Goal: Check status: Check status

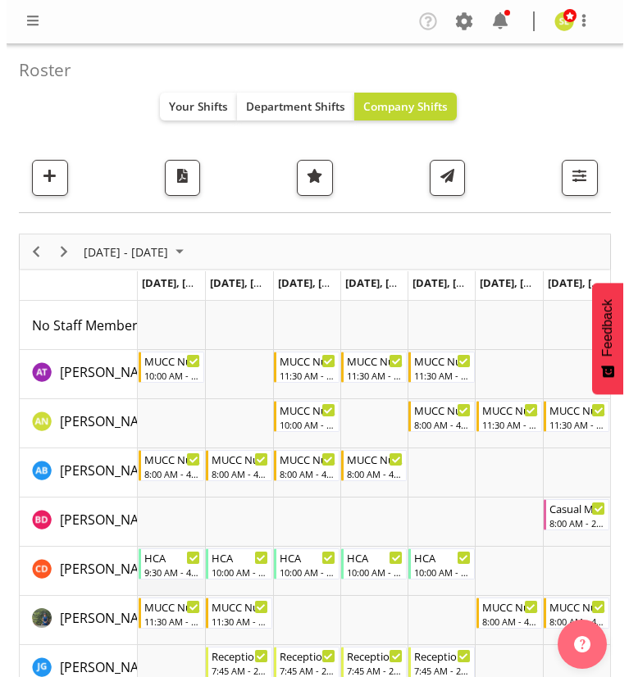
scroll to position [124, 0]
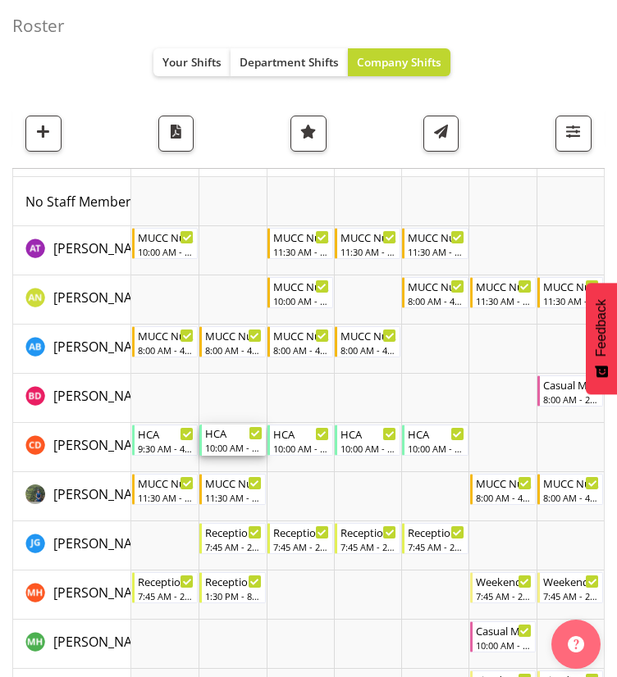
click at [225, 441] on div "10:00 AM - 3:00 PM" at bounding box center [233, 447] width 57 height 13
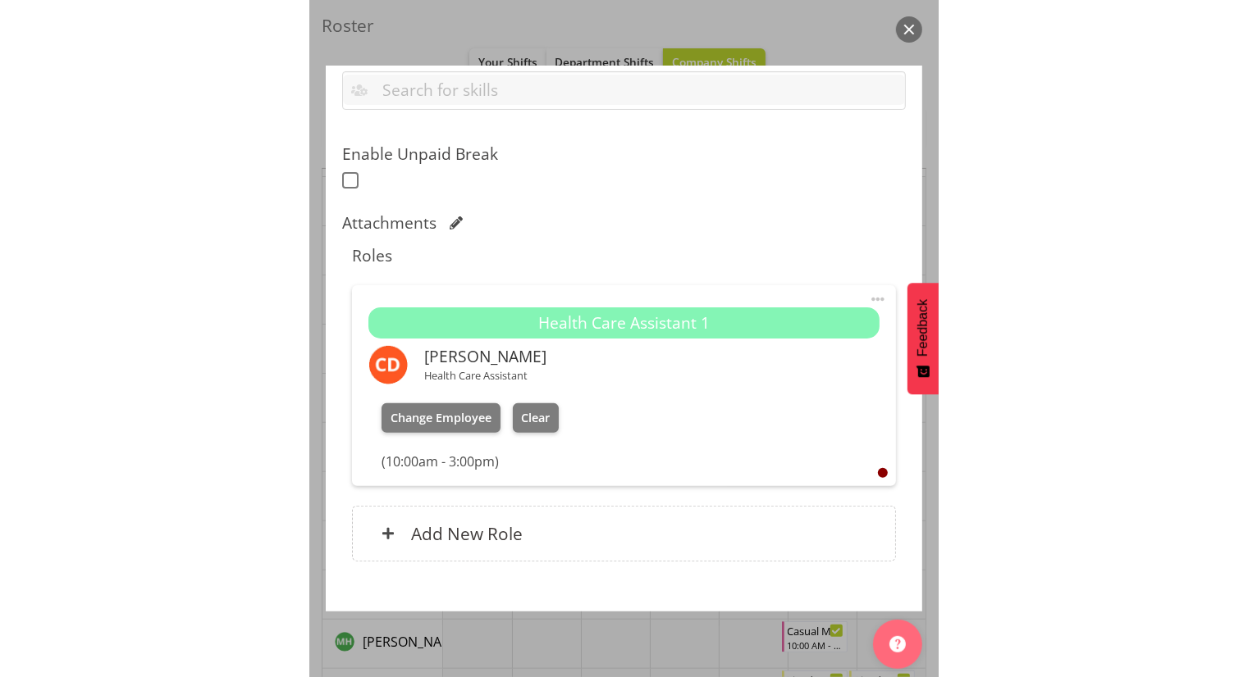
scroll to position [1186, 0]
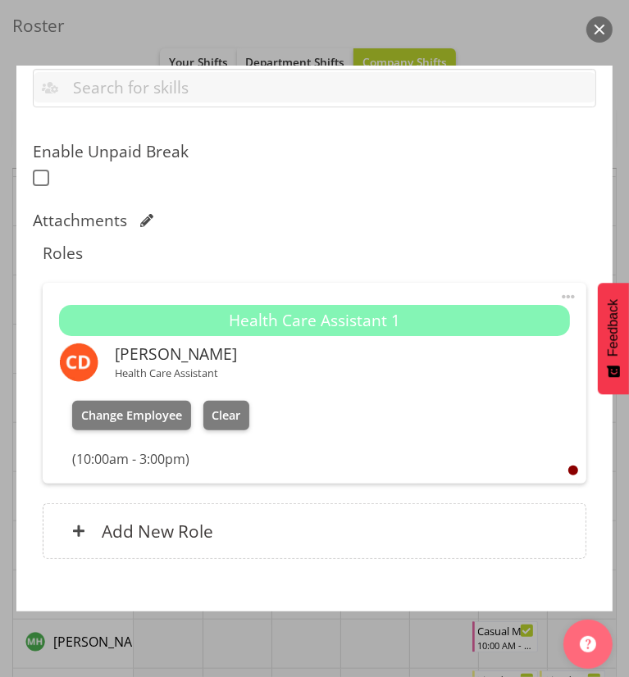
click at [599, 30] on button "button" at bounding box center [599, 29] width 26 height 26
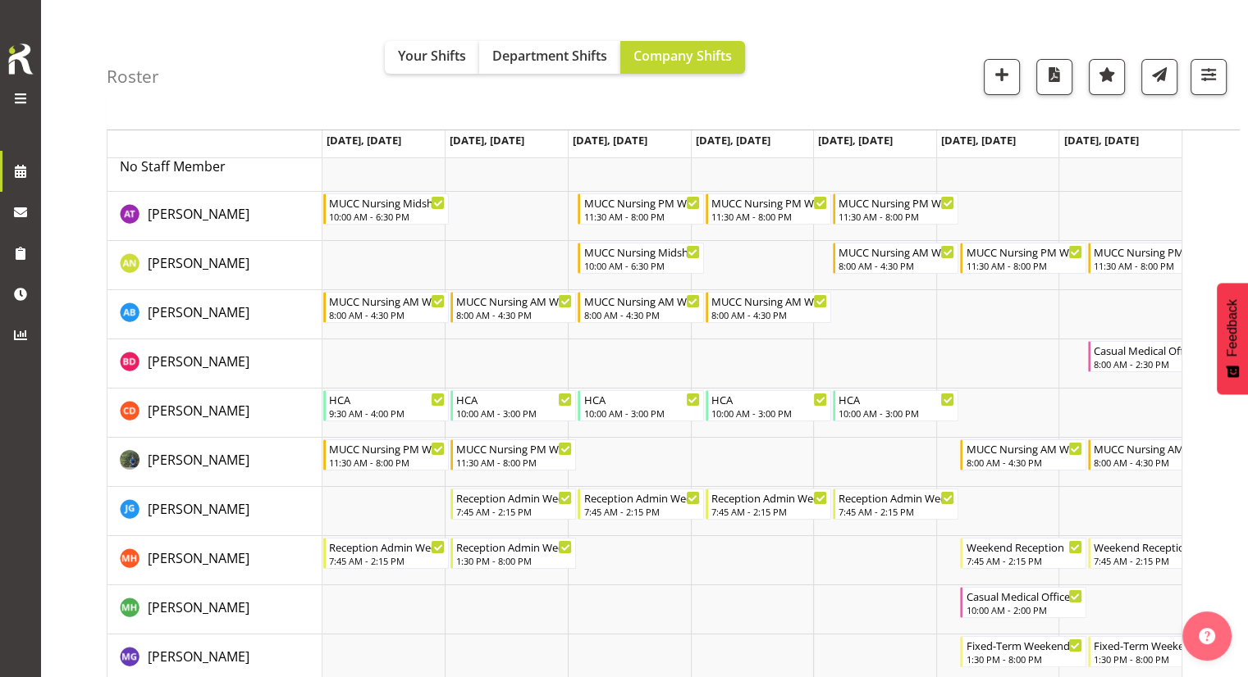
scroll to position [0, 0]
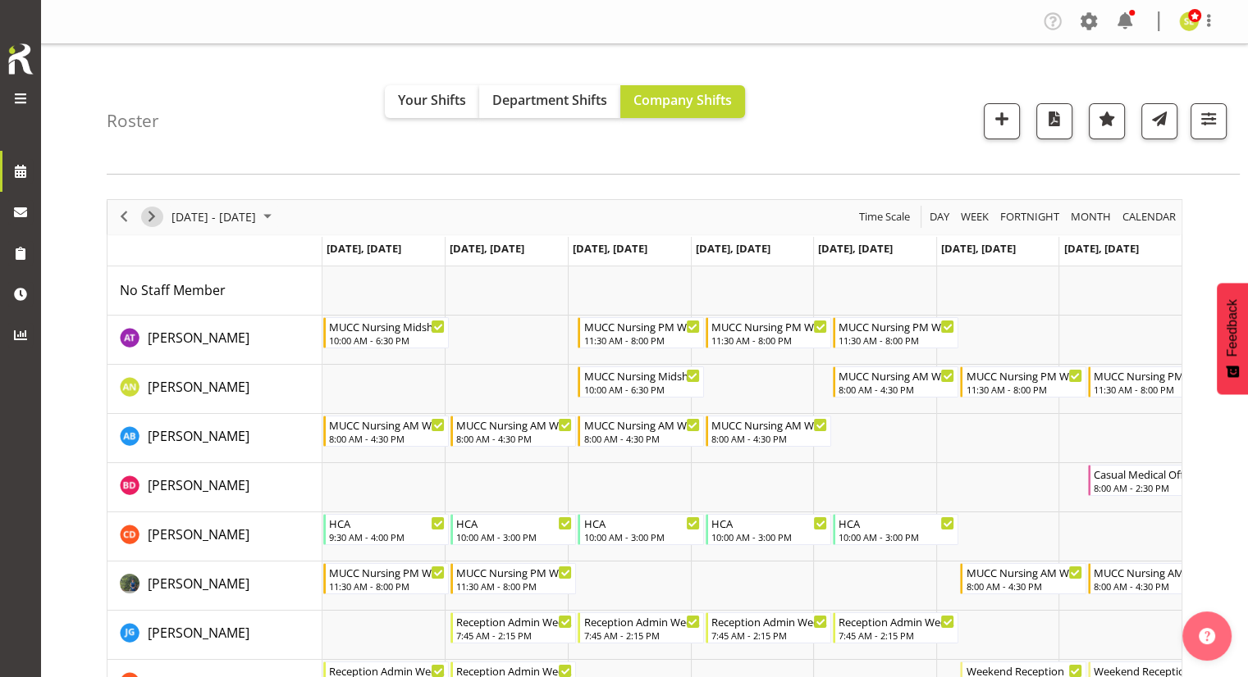
click at [148, 208] on span "Next" at bounding box center [152, 217] width 20 height 21
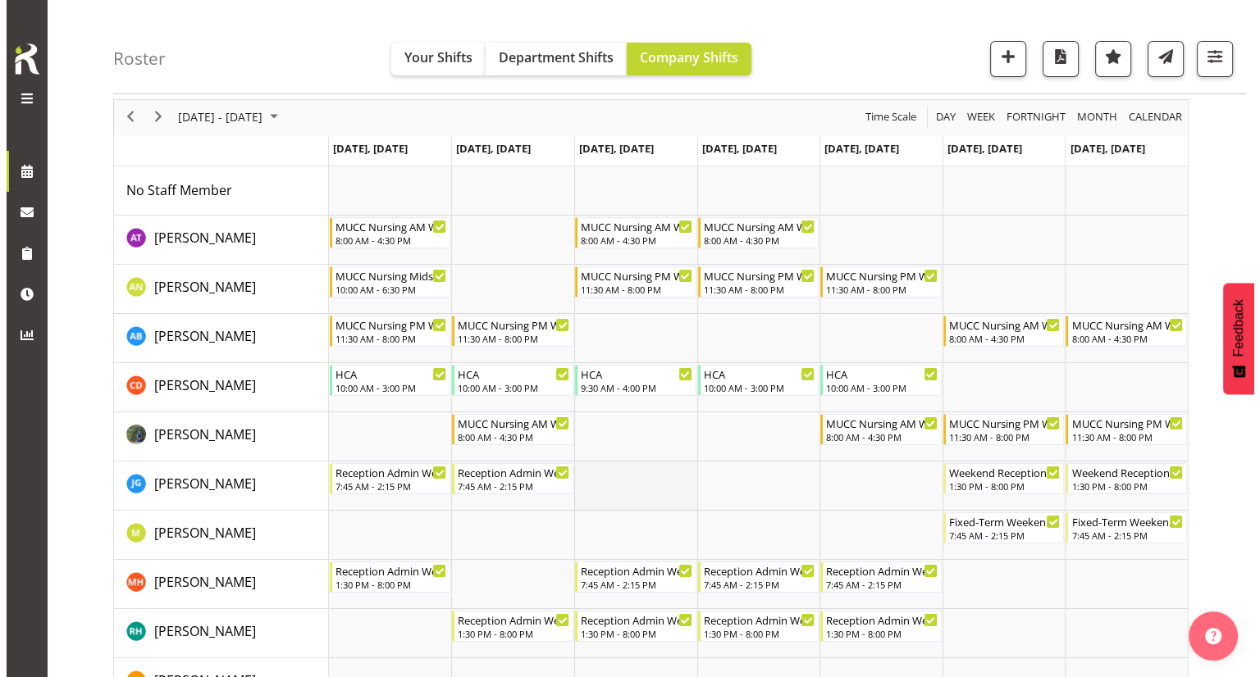
scroll to position [65, 0]
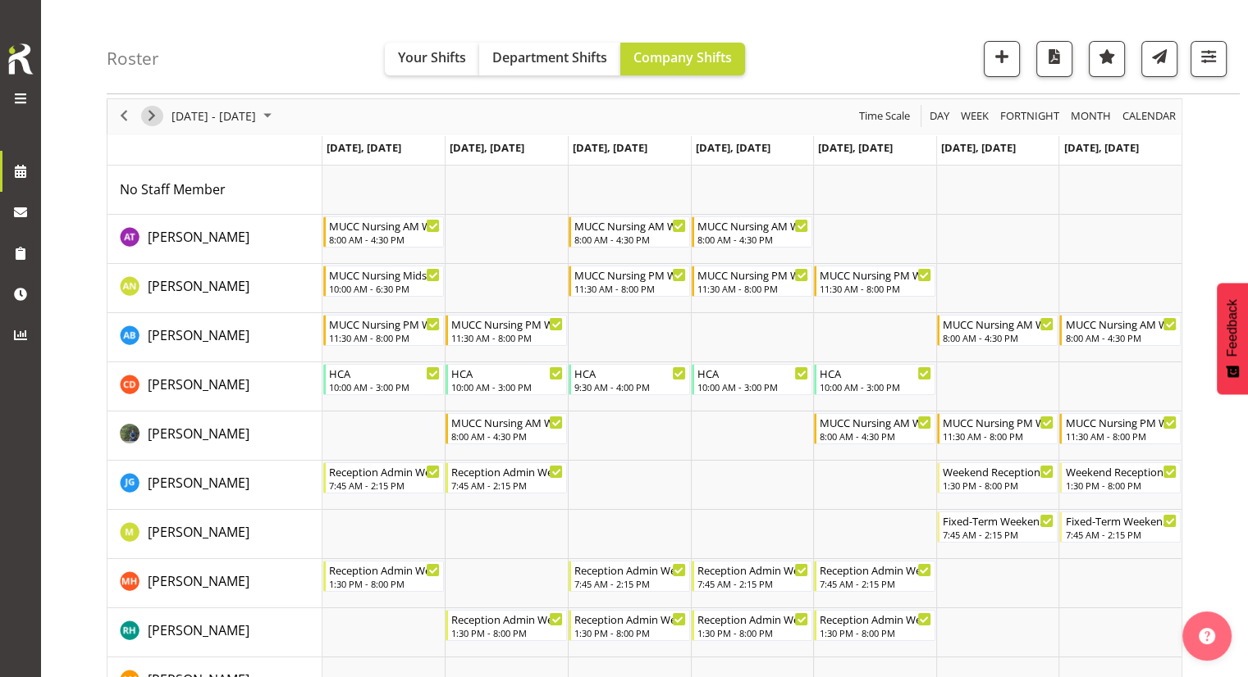
click at [157, 119] on span "Next" at bounding box center [152, 116] width 20 height 21
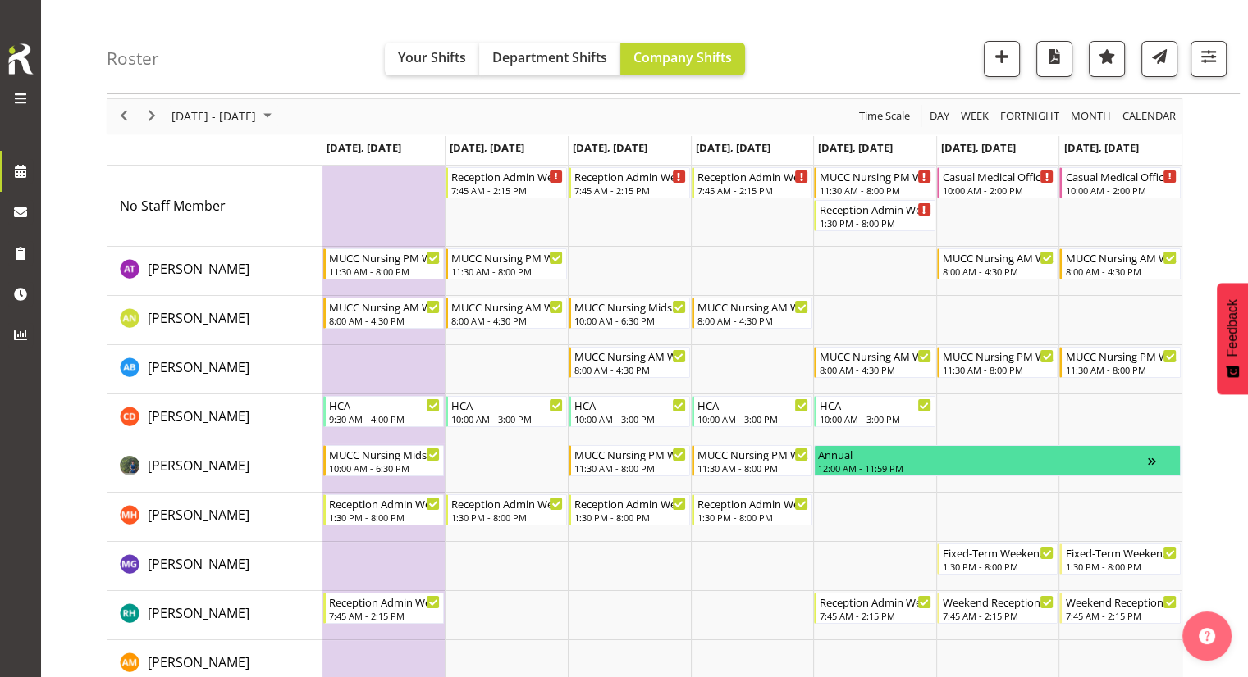
click at [249, 102] on div "[DATE] - [DATE]" at bounding box center [224, 116] width 116 height 34
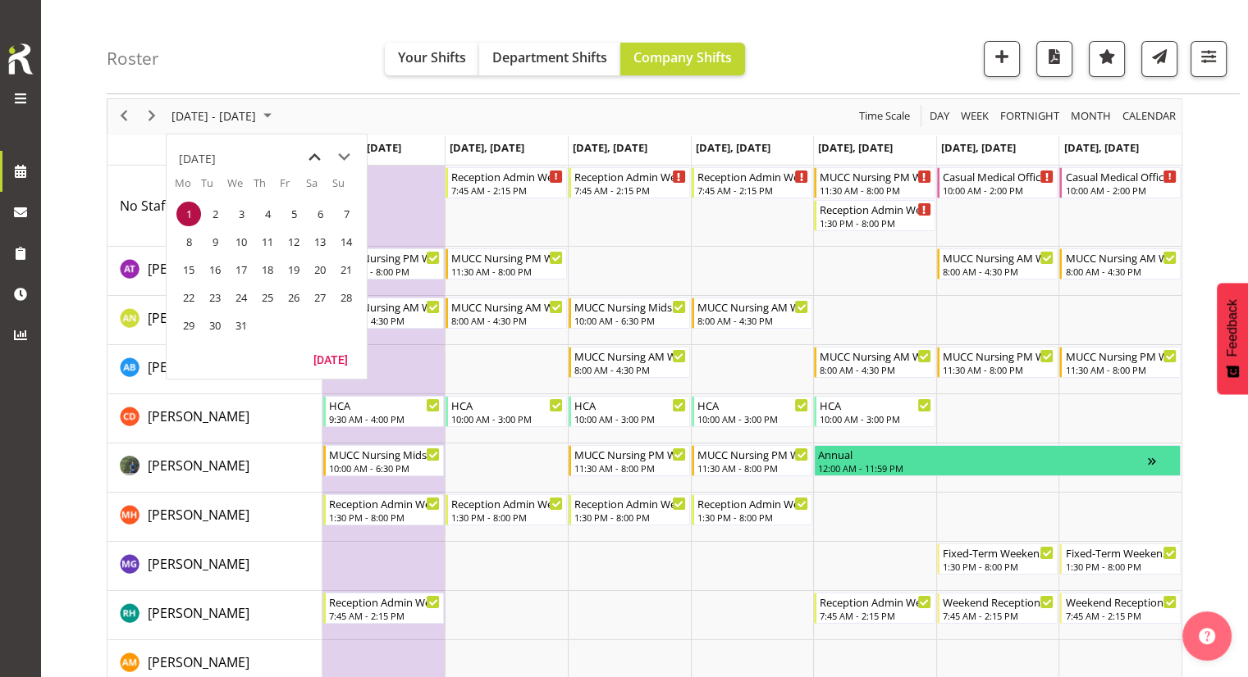
click at [307, 157] on span "previous month" at bounding box center [314, 158] width 29 height 30
click at [348, 157] on span "next month" at bounding box center [344, 158] width 29 height 30
click at [190, 233] on span "3" at bounding box center [188, 242] width 25 height 25
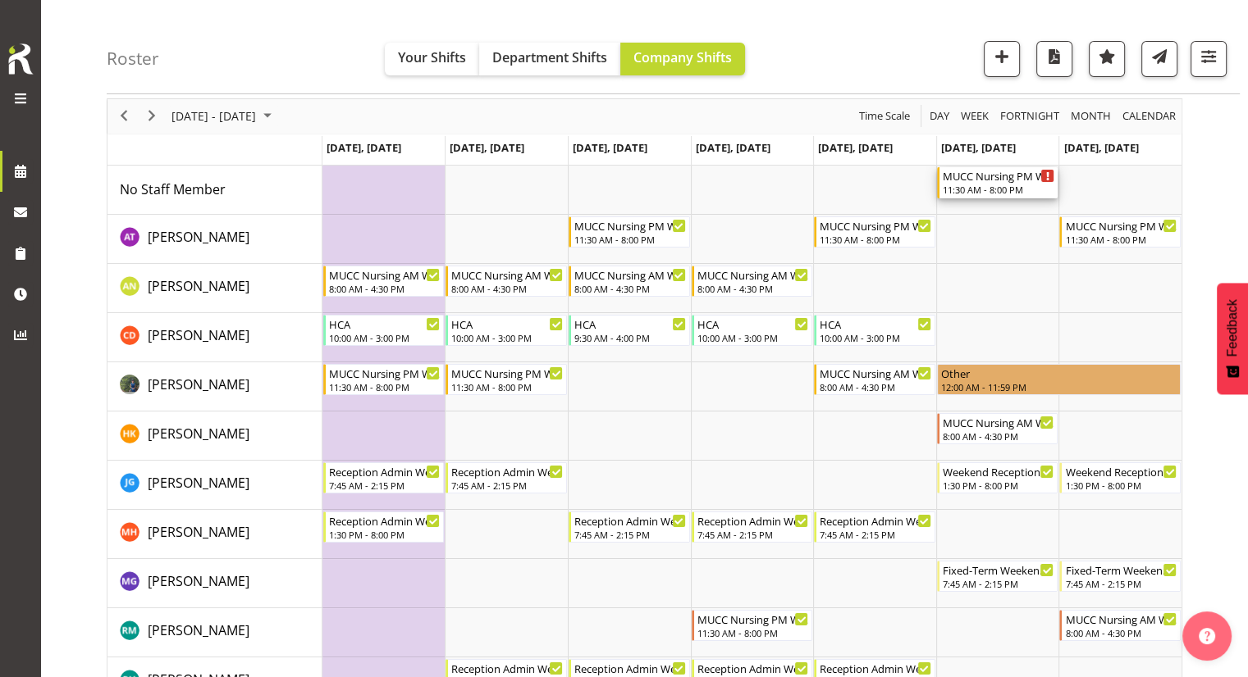
click at [616, 185] on div "11:30 AM - 8:00 PM" at bounding box center [998, 189] width 112 height 13
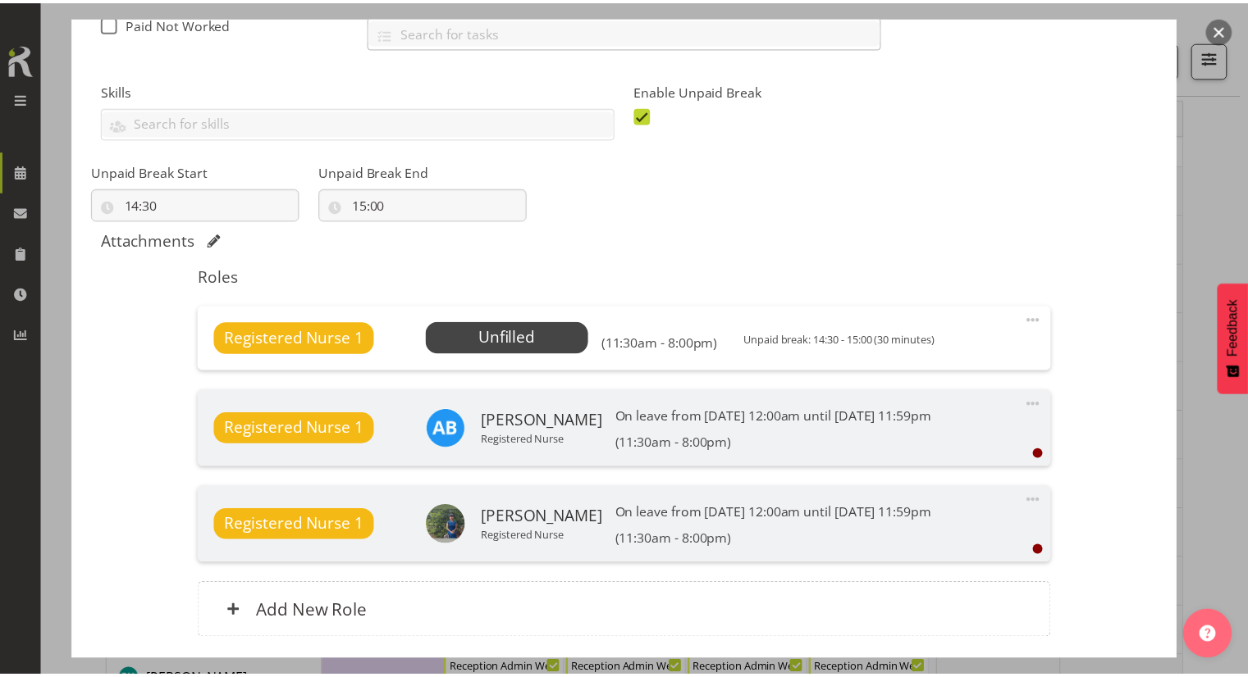
scroll to position [390, 0]
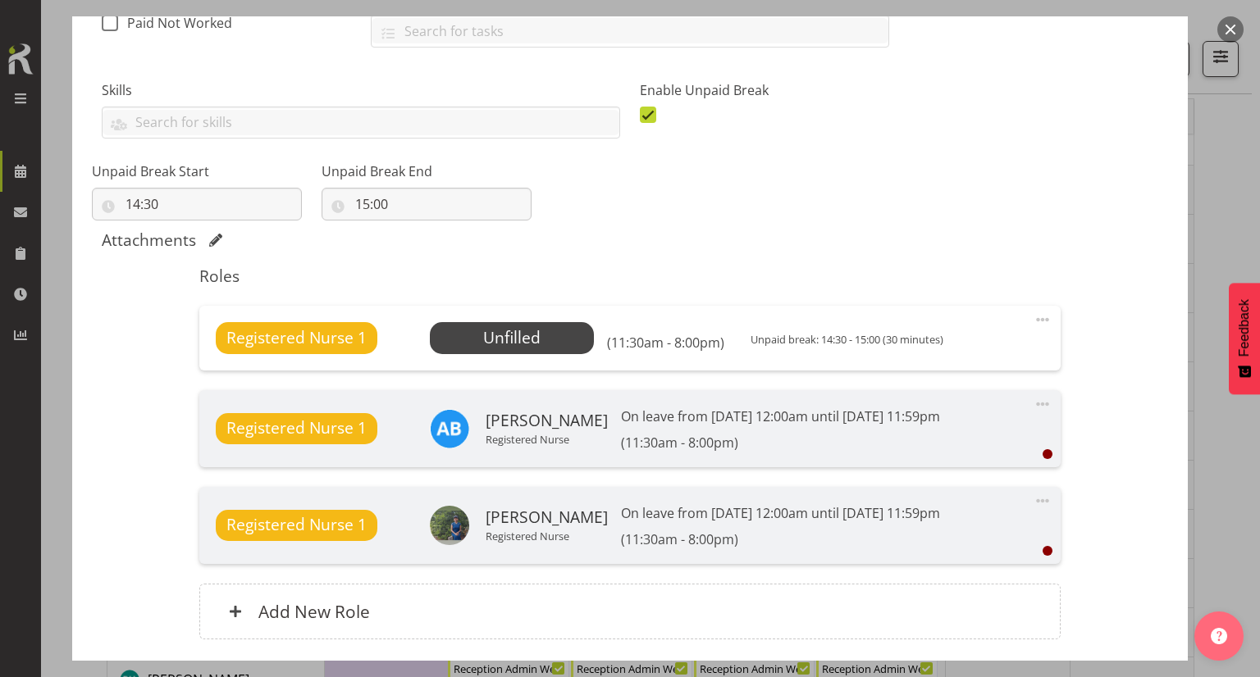
click at [616, 26] on button "button" at bounding box center [1230, 29] width 26 height 26
